Goal: Navigation & Orientation: Find specific page/section

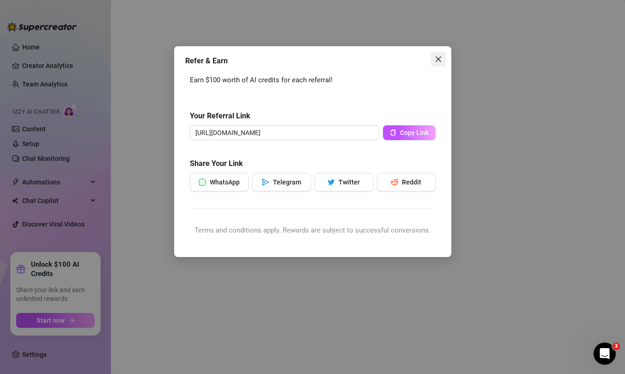
click at [439, 55] on icon "close" at bounding box center [438, 58] width 7 height 7
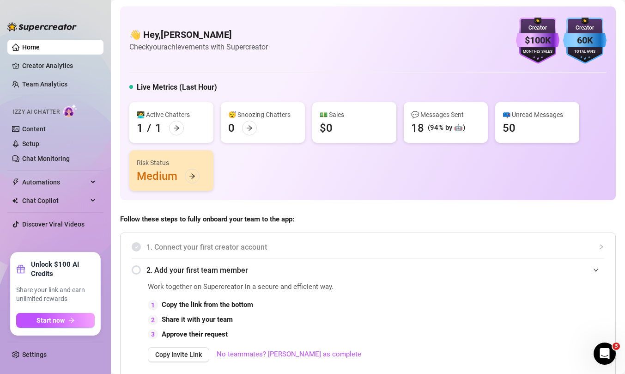
click at [461, 44] on div "👋 Hey, Lilly Bloomes Check your achievements with Supercreator $100K Creator Mo…" at bounding box center [367, 41] width 477 height 46
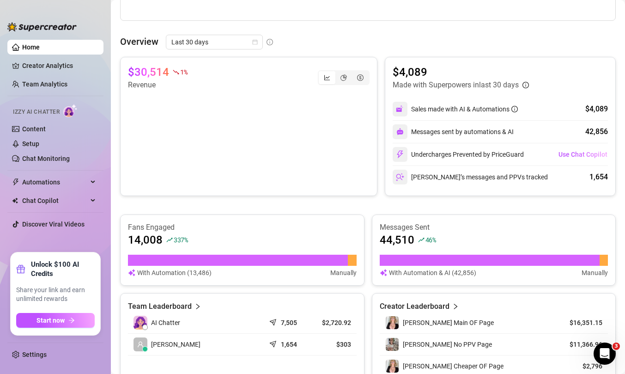
scroll to position [397, 0]
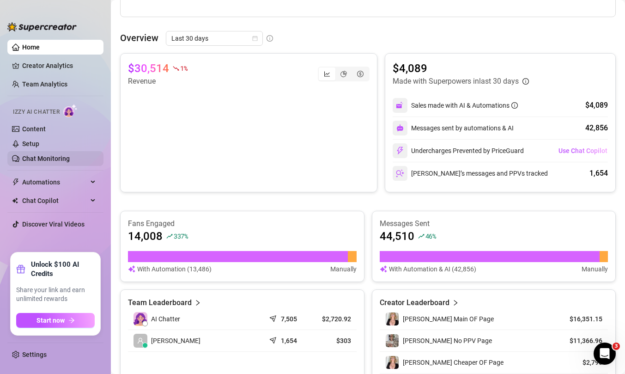
click at [53, 155] on link "Chat Monitoring" at bounding box center [46, 158] width 48 height 7
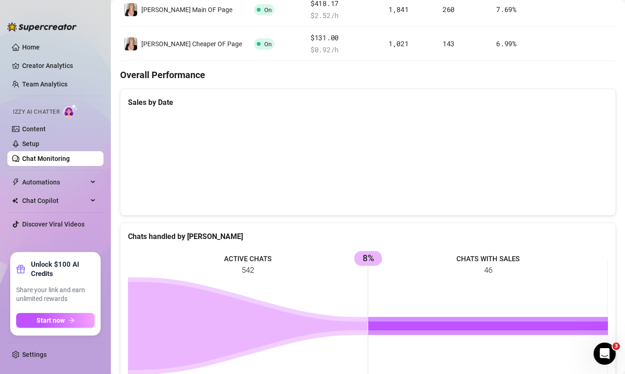
scroll to position [246, 0]
